Goal: Obtain resource: Download file/media

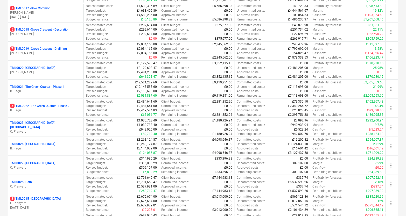
scroll to position [368, 0]
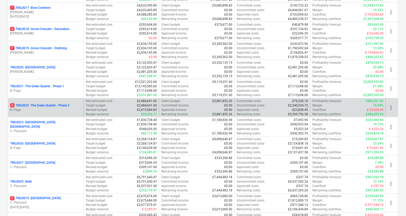
click at [64, 108] on p "B. Pagu" at bounding box center [45, 110] width 71 height 4
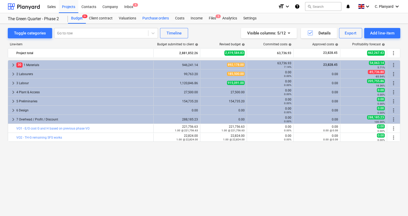
click at [148, 19] on div "Purchase orders" at bounding box center [155, 18] width 33 height 10
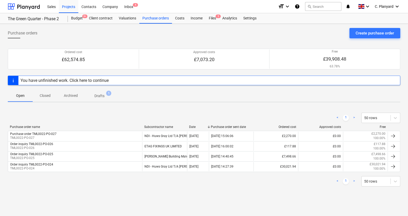
click at [48, 95] on p "Closed" at bounding box center [45, 95] width 12 height 5
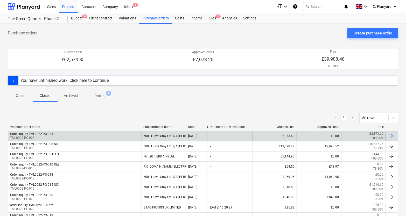
click at [135, 139] on div "Order inquiry TML0022-PO-023 TML0022-PO-023" at bounding box center [75, 136] width 134 height 9
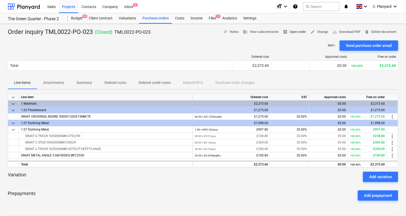
click at [294, 32] on span "receipt Open order" at bounding box center [294, 32] width 23 height 6
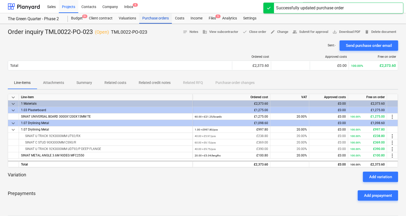
click at [152, 19] on div "Purchase orders" at bounding box center [155, 18] width 33 height 10
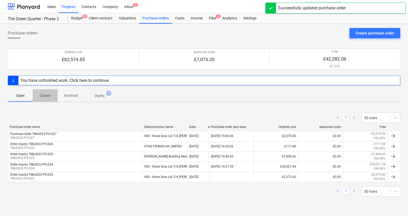
click at [49, 94] on p "Closed" at bounding box center [45, 95] width 12 height 5
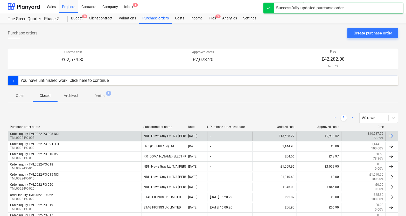
click at [104, 137] on div "Order inquiry TML0022-PO-008 NDI TML0022-PO-008" at bounding box center [75, 136] width 134 height 9
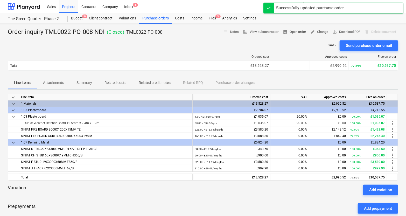
click at [299, 31] on span "receipt Open order" at bounding box center [294, 32] width 23 height 6
click at [152, 18] on div "Purchase orders" at bounding box center [155, 18] width 33 height 10
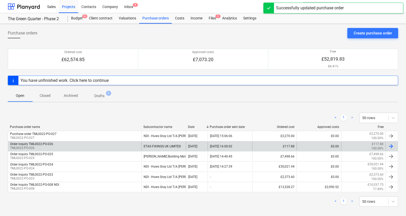
click at [77, 142] on div "Order inquiry TML0022-PO-026 TML0022-PO-026" at bounding box center [75, 146] width 134 height 9
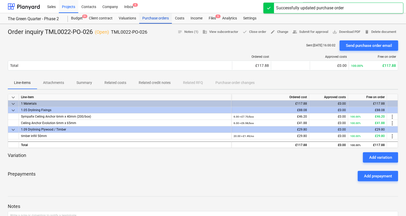
click at [152, 19] on div "Purchase orders" at bounding box center [155, 18] width 33 height 10
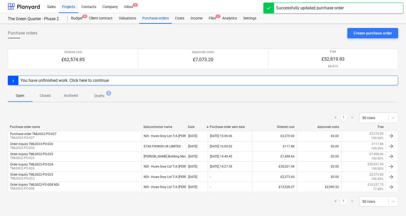
click at [39, 95] on p "Closed" at bounding box center [45, 95] width 12 height 5
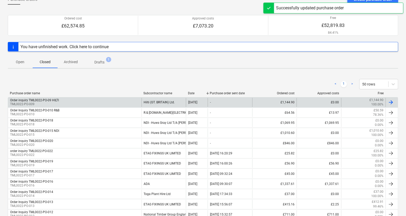
scroll to position [39, 0]
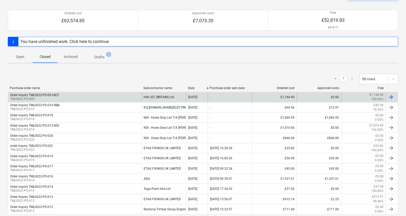
click at [58, 98] on p "TML0022-PO-009" at bounding box center [34, 99] width 49 height 4
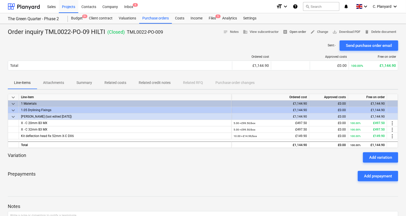
click at [292, 30] on span "receipt Open order" at bounding box center [294, 32] width 23 height 6
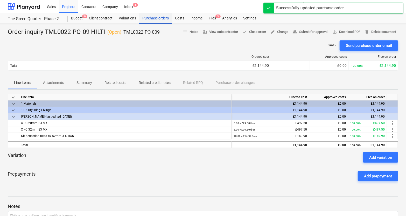
click at [162, 19] on div "Purchase orders" at bounding box center [155, 18] width 33 height 10
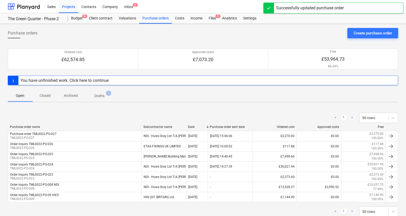
click at [52, 94] on span "Closed" at bounding box center [45, 96] width 25 height 9
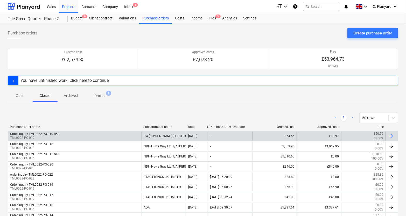
click at [64, 134] on div "Order Inquiry TML0022-PO-010 R&B TML0022-PO-010" at bounding box center [75, 136] width 134 height 9
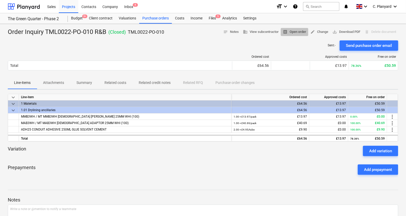
click at [290, 32] on span "receipt Open order" at bounding box center [294, 32] width 23 height 6
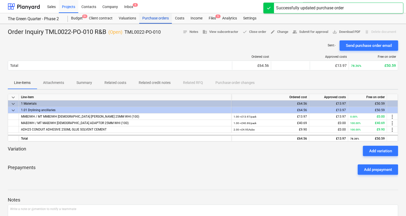
click at [155, 22] on div "Purchase orders" at bounding box center [155, 18] width 33 height 10
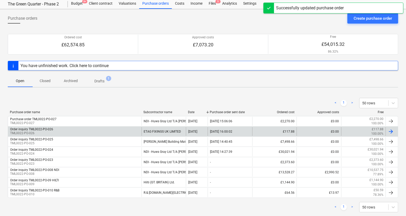
scroll to position [15, 0]
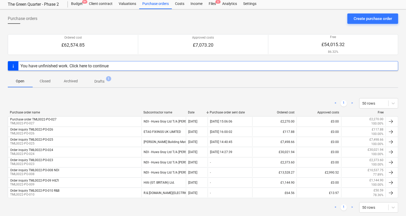
click at [51, 80] on p "Closed" at bounding box center [45, 81] width 12 height 5
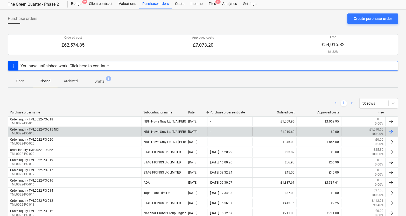
click at [98, 128] on div "Order inquiry TML0022-PO-015 NDI TML0022-PO-015" at bounding box center [75, 132] width 134 height 9
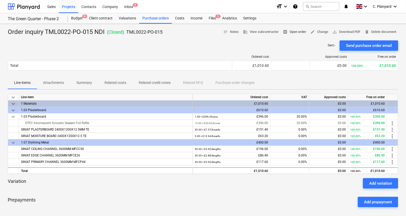
click at [295, 30] on span "receipt Open order" at bounding box center [294, 32] width 23 height 6
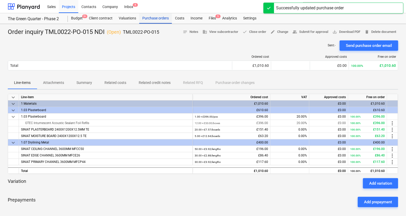
click at [142, 18] on div "Purchase orders" at bounding box center [155, 18] width 33 height 10
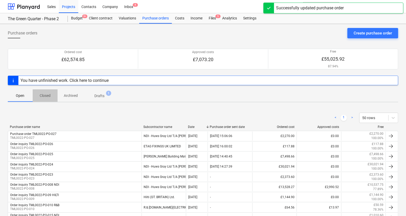
click at [52, 95] on span "Closed" at bounding box center [45, 96] width 25 height 9
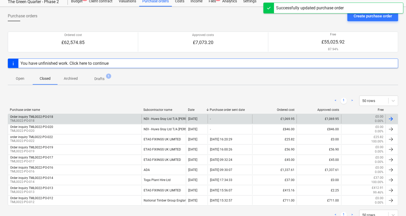
scroll to position [18, 0]
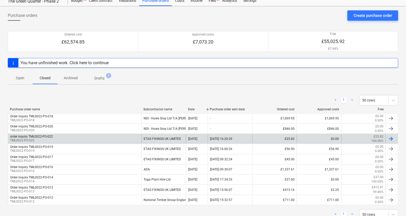
click at [82, 141] on div "order inquiry TML0022-PO-022 TML0022-PO-022" at bounding box center [75, 139] width 134 height 9
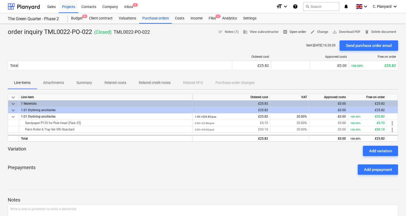
click at [299, 32] on span "receipt Open order" at bounding box center [294, 32] width 23 height 6
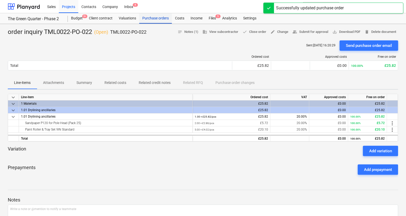
click at [163, 20] on div "Purchase orders" at bounding box center [155, 18] width 33 height 10
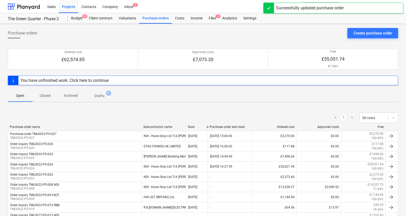
click at [47, 90] on button "Closed" at bounding box center [45, 95] width 25 height 12
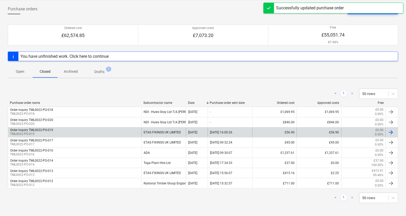
scroll to position [25, 0]
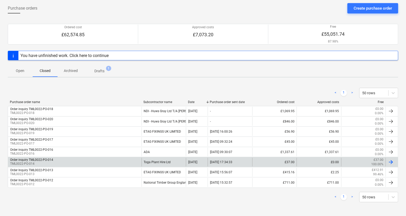
click at [103, 159] on div "Order inquiry TML0022-PO-014 TML0022-PO-014" at bounding box center [75, 162] width 134 height 9
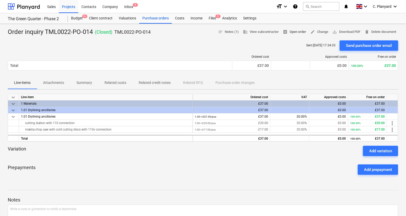
click at [298, 31] on span "receipt Open order" at bounding box center [294, 32] width 23 height 6
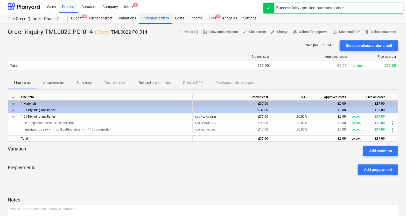
click at [160, 19] on div "Purchase orders" at bounding box center [155, 18] width 33 height 10
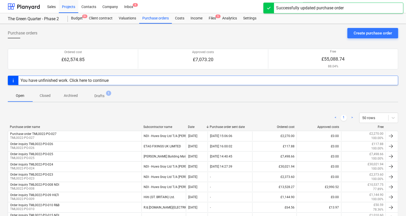
click at [49, 96] on p "Closed" at bounding box center [45, 95] width 12 height 5
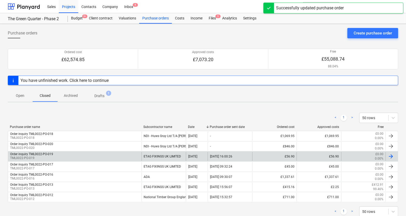
scroll to position [15, 0]
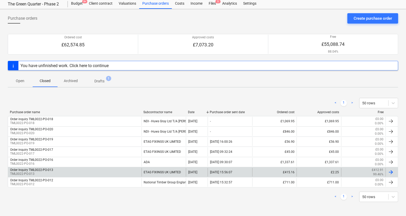
click at [131, 170] on div "Order Inquiry TML0022-PO-013 TML0022-PO-013" at bounding box center [75, 172] width 134 height 9
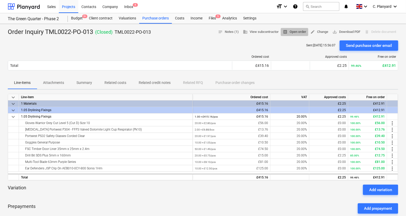
click at [292, 32] on span "receipt Open order" at bounding box center [294, 32] width 23 height 6
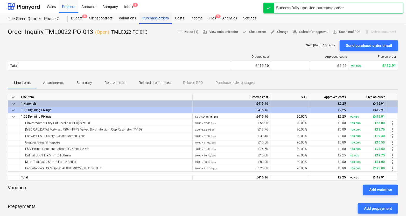
click at [148, 22] on div "Purchase orders" at bounding box center [155, 18] width 33 height 10
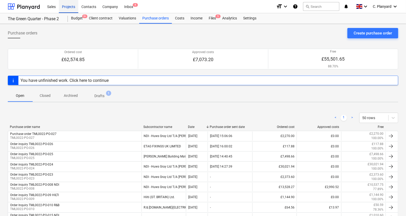
click at [63, 11] on div "Projects" at bounding box center [68, 6] width 19 height 13
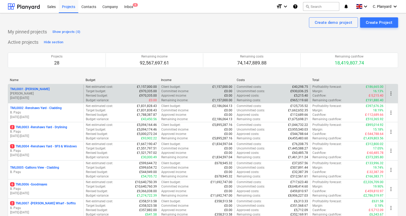
click at [39, 88] on p "TML0001 - Trent Park" at bounding box center [29, 89] width 39 height 4
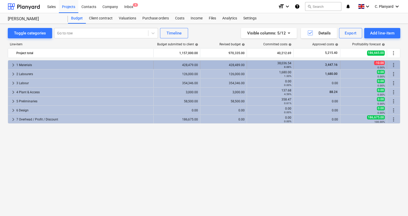
click at [14, 65] on span "keyboard_arrow_right" at bounding box center [13, 65] width 6 height 6
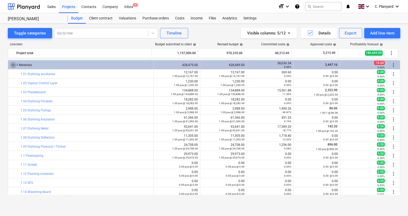
click at [14, 65] on span "keyboard_arrow_down" at bounding box center [13, 65] width 6 height 6
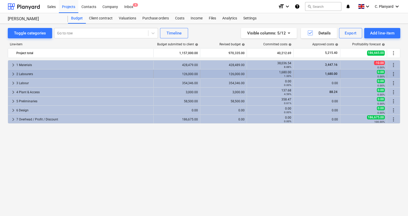
click at [13, 73] on span "keyboard_arrow_right" at bounding box center [13, 74] width 6 height 6
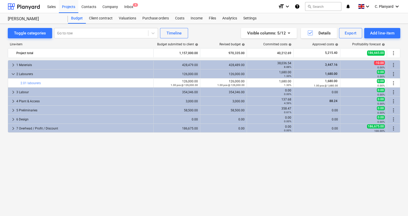
click at [13, 73] on span "keyboard_arrow_down" at bounding box center [13, 74] width 6 height 6
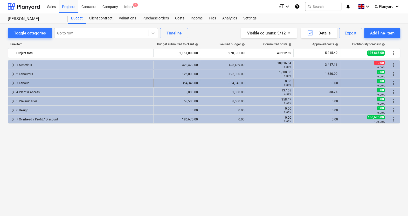
click at [13, 83] on span "keyboard_arrow_right" at bounding box center [13, 83] width 6 height 6
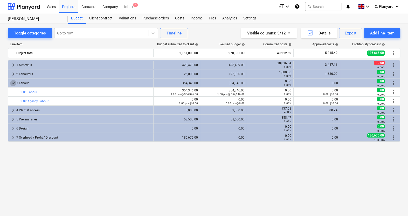
click at [13, 83] on span "keyboard_arrow_down" at bounding box center [13, 83] width 6 height 6
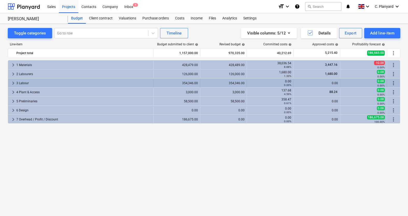
click at [12, 84] on span "keyboard_arrow_right" at bounding box center [13, 83] width 6 height 6
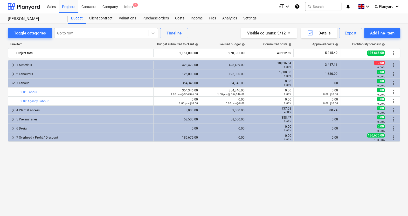
click at [12, 84] on span "keyboard_arrow_down" at bounding box center [13, 83] width 6 height 6
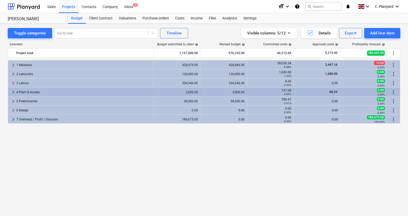
click at [13, 94] on span "keyboard_arrow_right" at bounding box center [13, 92] width 6 height 6
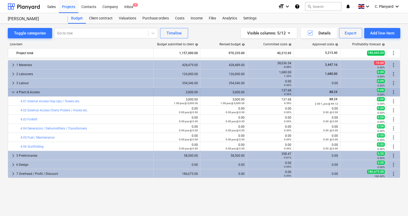
click at [13, 91] on span "keyboard_arrow_down" at bounding box center [13, 92] width 6 height 6
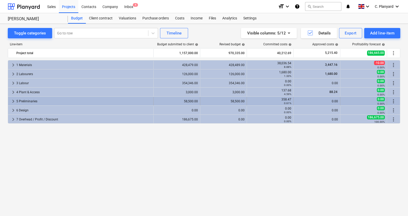
click at [13, 101] on span "keyboard_arrow_right" at bounding box center [13, 101] width 6 height 6
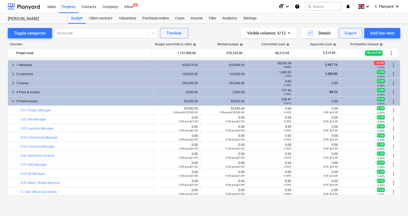
click at [13, 101] on span "keyboard_arrow_down" at bounding box center [13, 101] width 6 height 6
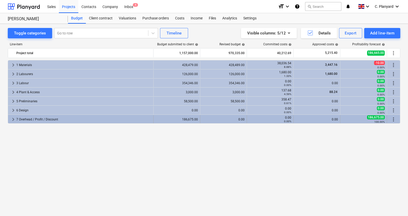
click at [13, 119] on span "keyboard_arrow_right" at bounding box center [13, 119] width 6 height 6
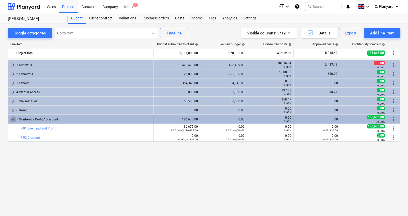
click at [13, 119] on span "keyboard_arrow_down" at bounding box center [13, 119] width 6 height 6
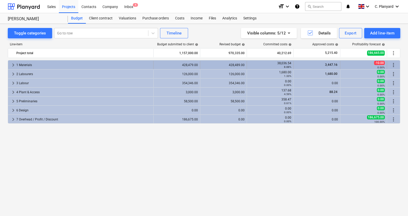
click at [13, 63] on span "keyboard_arrow_right" at bounding box center [13, 65] width 6 height 6
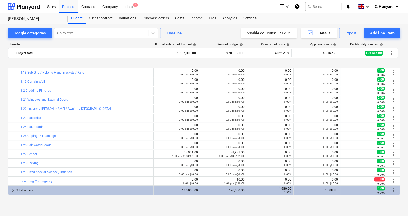
scroll to position [201, 0]
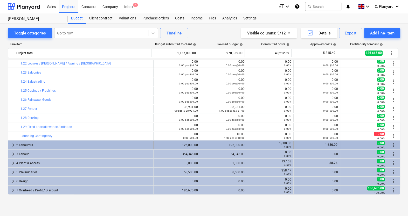
click at [13, 143] on span "keyboard_arrow_right" at bounding box center [13, 145] width 6 height 6
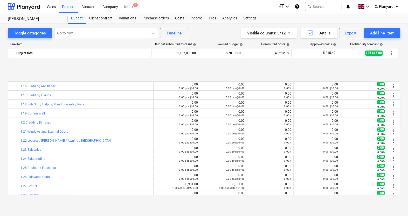
scroll to position [210, 0]
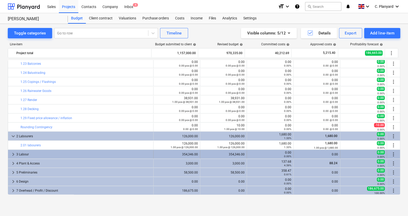
click at [14, 154] on span "keyboard_arrow_right" at bounding box center [13, 154] width 6 height 6
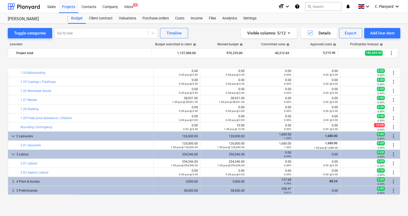
scroll to position [228, 0]
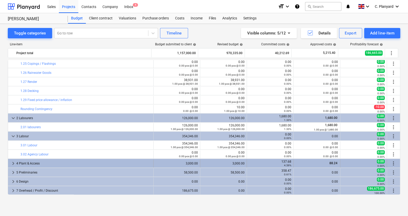
click at [15, 165] on span "keyboard_arrow_right" at bounding box center [13, 164] width 6 height 6
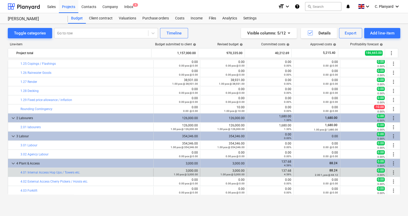
scroll to position [279, 0]
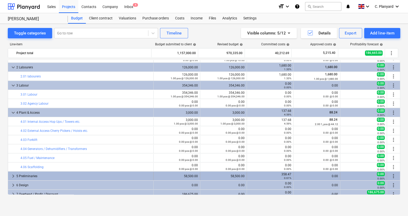
click at [11, 177] on span "keyboard_arrow_right" at bounding box center [13, 176] width 6 height 6
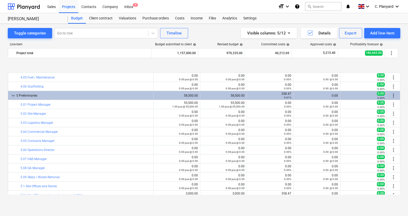
scroll to position [383, 0]
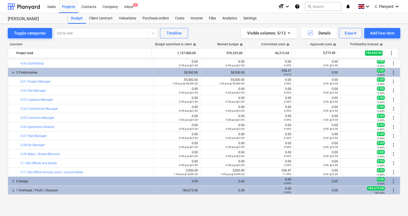
click at [16, 177] on div "keyboard_arrow_right" at bounding box center [13, 181] width 6 height 8
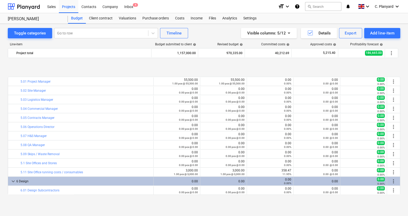
scroll to position [410, 0]
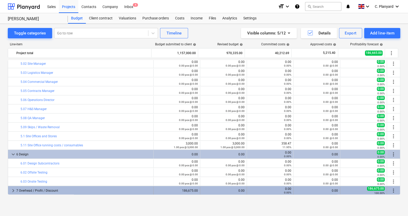
click at [14, 191] on span "keyboard_arrow_right" at bounding box center [13, 191] width 6 height 6
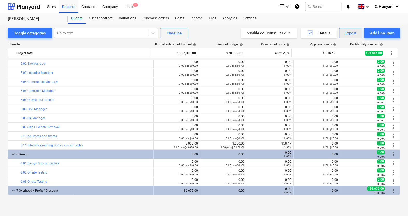
click at [350, 32] on div "Export" at bounding box center [351, 33] width 12 height 7
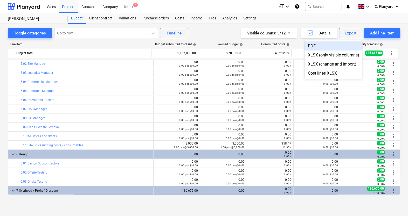
click at [323, 45] on div "PDF" at bounding box center [334, 46] width 58 height 9
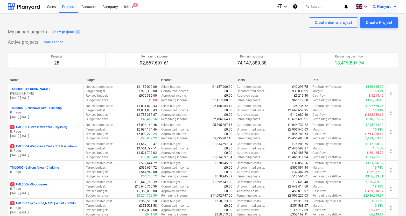
click at [390, 4] on span "C. Planyard" at bounding box center [382, 6] width 19 height 4
click at [376, 26] on div "Log out" at bounding box center [382, 28] width 31 height 8
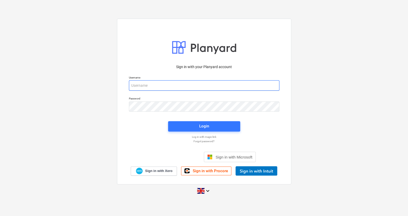
click at [185, 82] on input "email" at bounding box center [204, 85] width 150 height 10
type input "carl@planyard.com"
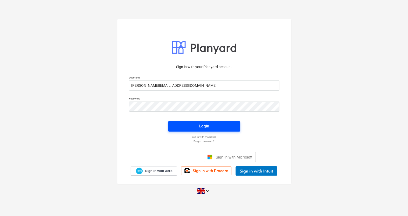
click at [188, 126] on span "Login" at bounding box center [204, 126] width 60 height 7
